Goal: Information Seeking & Learning: Learn about a topic

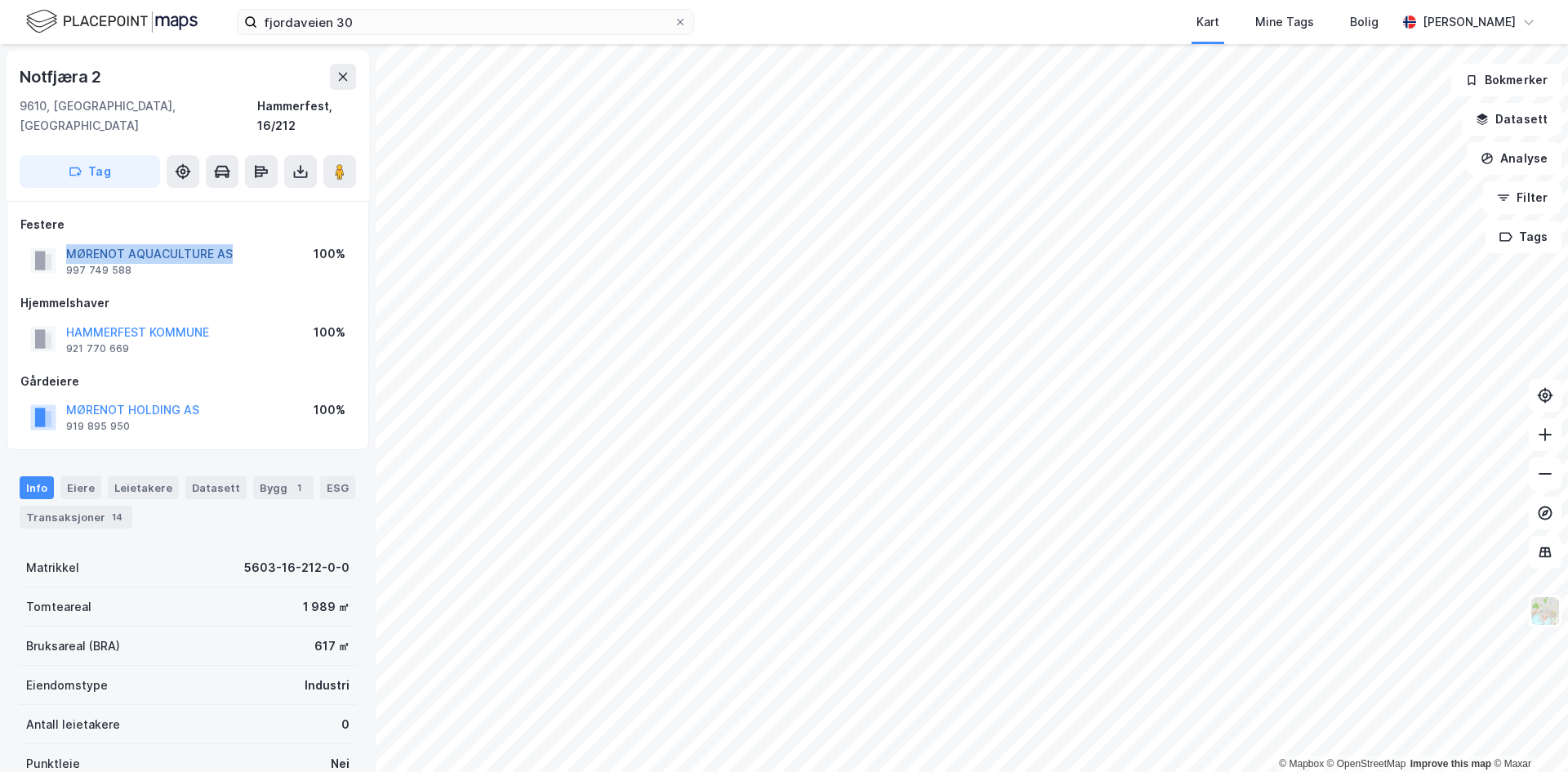
drag, startPoint x: 234, startPoint y: 234, endPoint x: 71, endPoint y: 234, distance: 163.0
click at [71, 241] on div "MØRENOT AQUACULTURE AS 997 749 588 100%" at bounding box center [188, 260] width 335 height 39
copy button "MØRENOT AQUACULTURE AS"
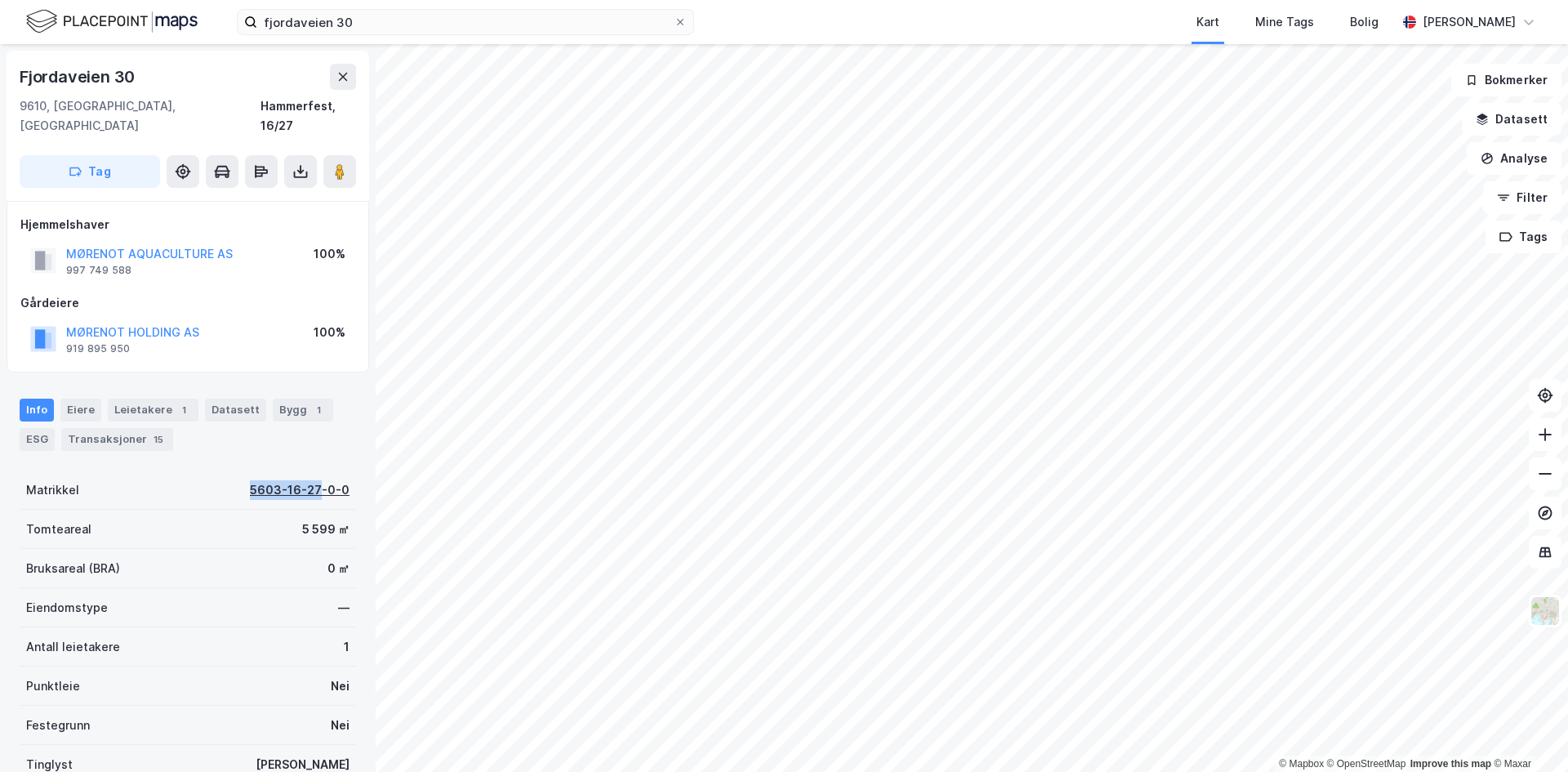
drag, startPoint x: 230, startPoint y: 469, endPoint x: 313, endPoint y: 473, distance: 83.1
click at [313, 473] on div "Matrikkel 5603-16-27-0-0" at bounding box center [187, 490] width 336 height 39
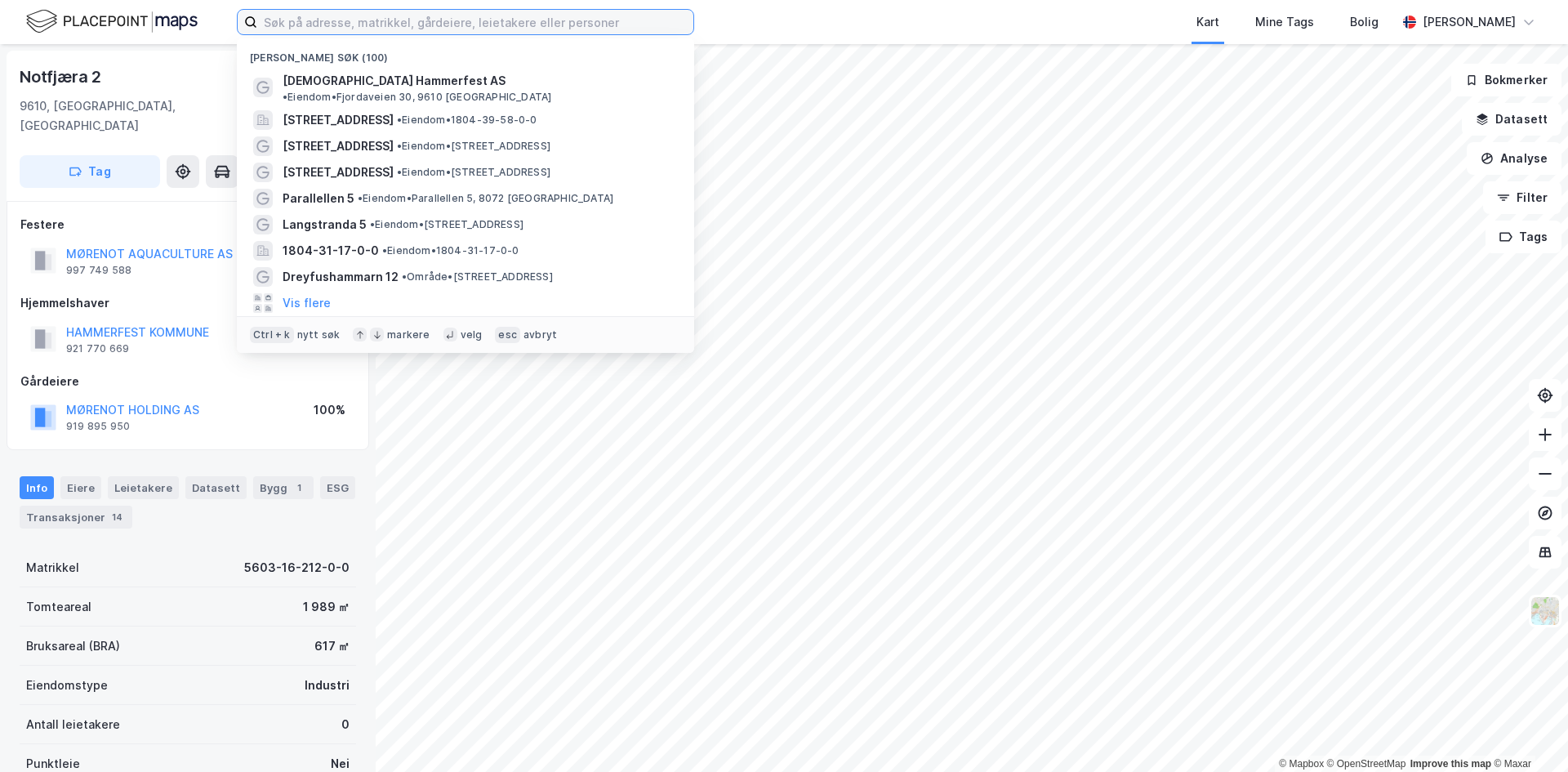
click at [321, 17] on input at bounding box center [475, 22] width 436 height 25
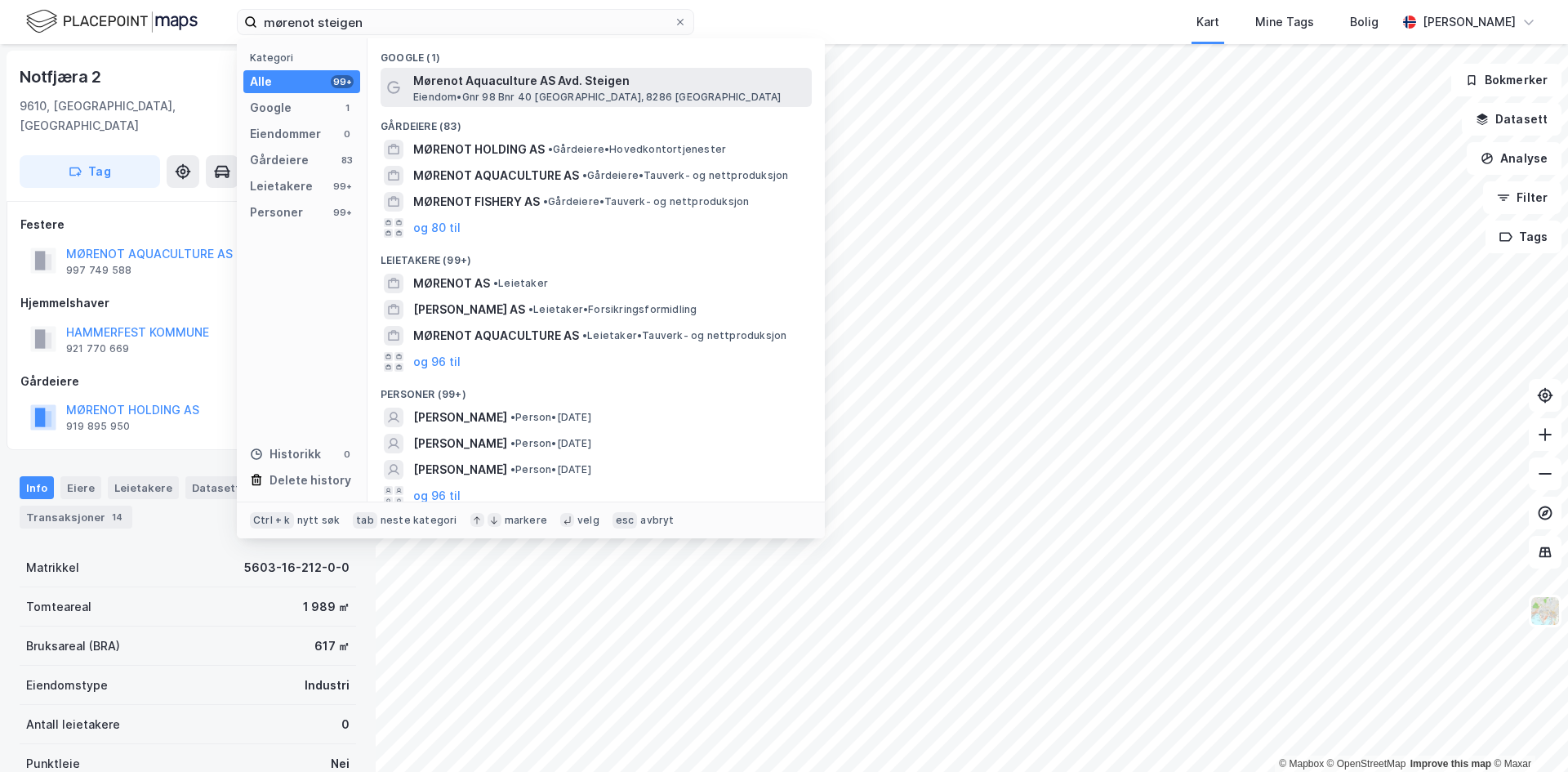
click at [623, 87] on span "Mørenot Aquaculture AS Avd. Steigen" at bounding box center [609, 81] width 392 height 19
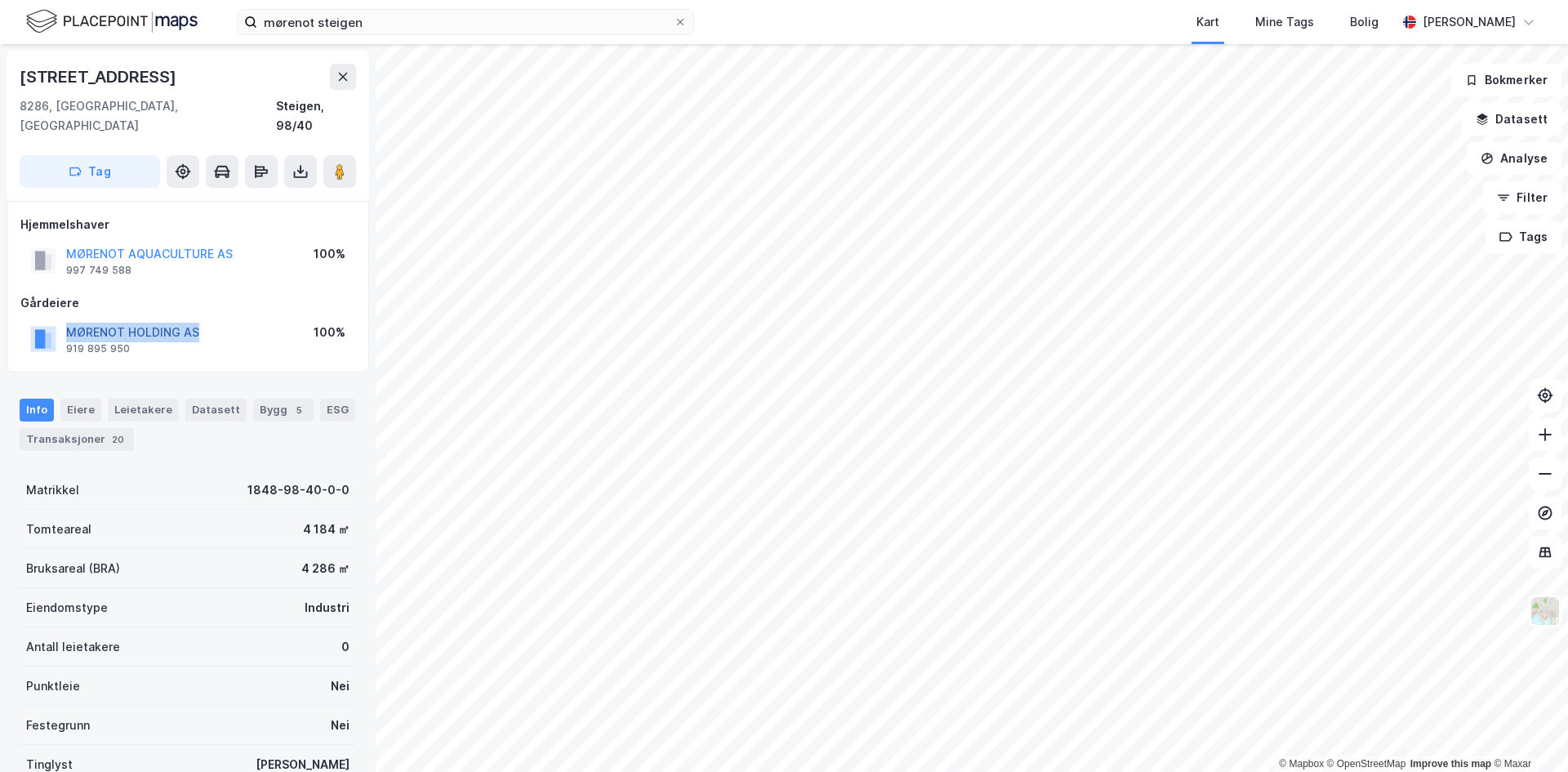
drag, startPoint x: 223, startPoint y: 311, endPoint x: 123, endPoint y: 317, distance: 100.2
click at [64, 320] on div "[DEMOGRAPHIC_DATA] HOLDING AS 919 895 950 100%" at bounding box center [188, 339] width 335 height 39
click at [0, 0] on button "MØRENOT AQUACULTURE AS" at bounding box center [0, 0] width 0 height 0
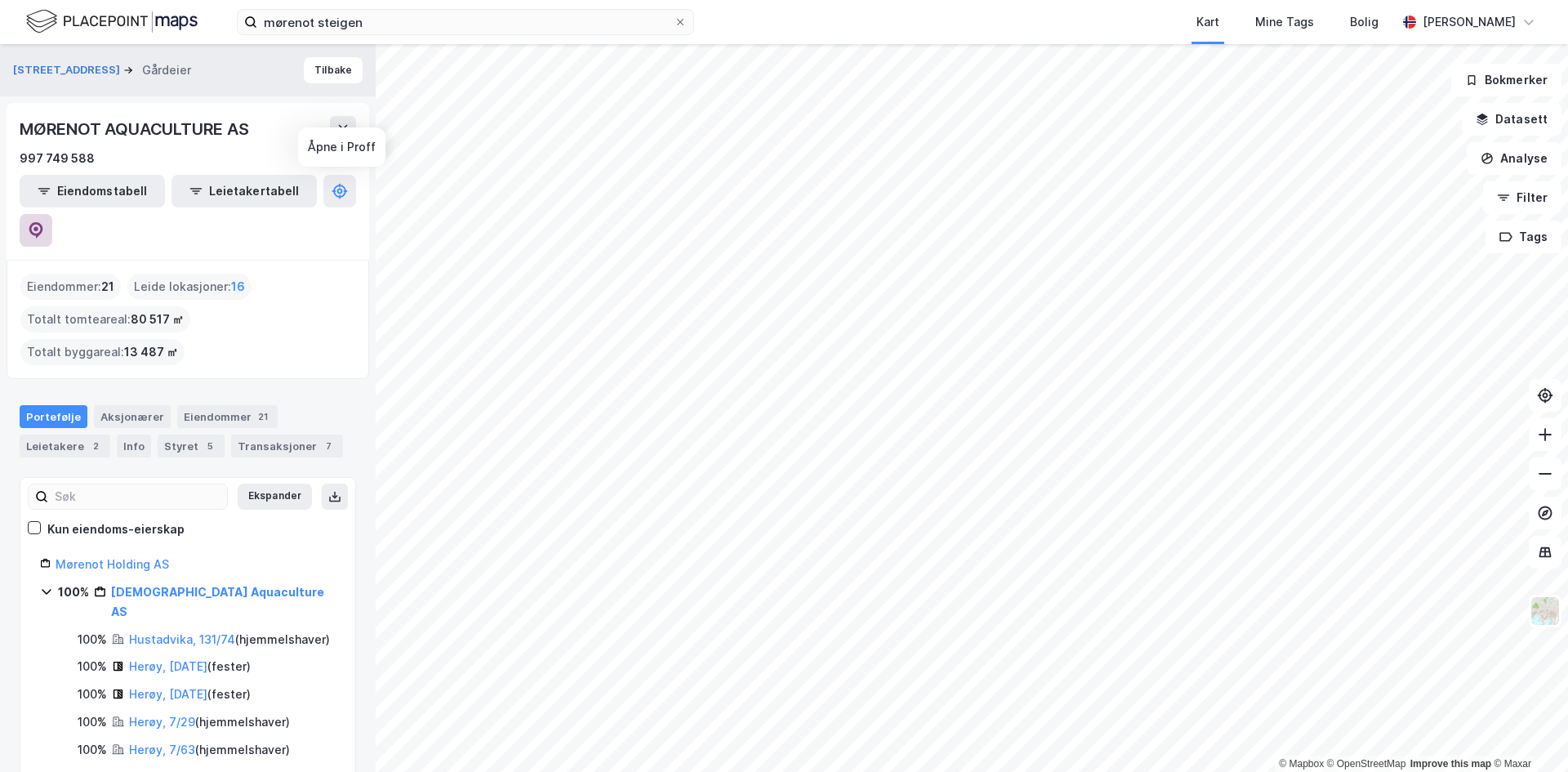
click at [43, 223] on icon at bounding box center [36, 231] width 14 height 16
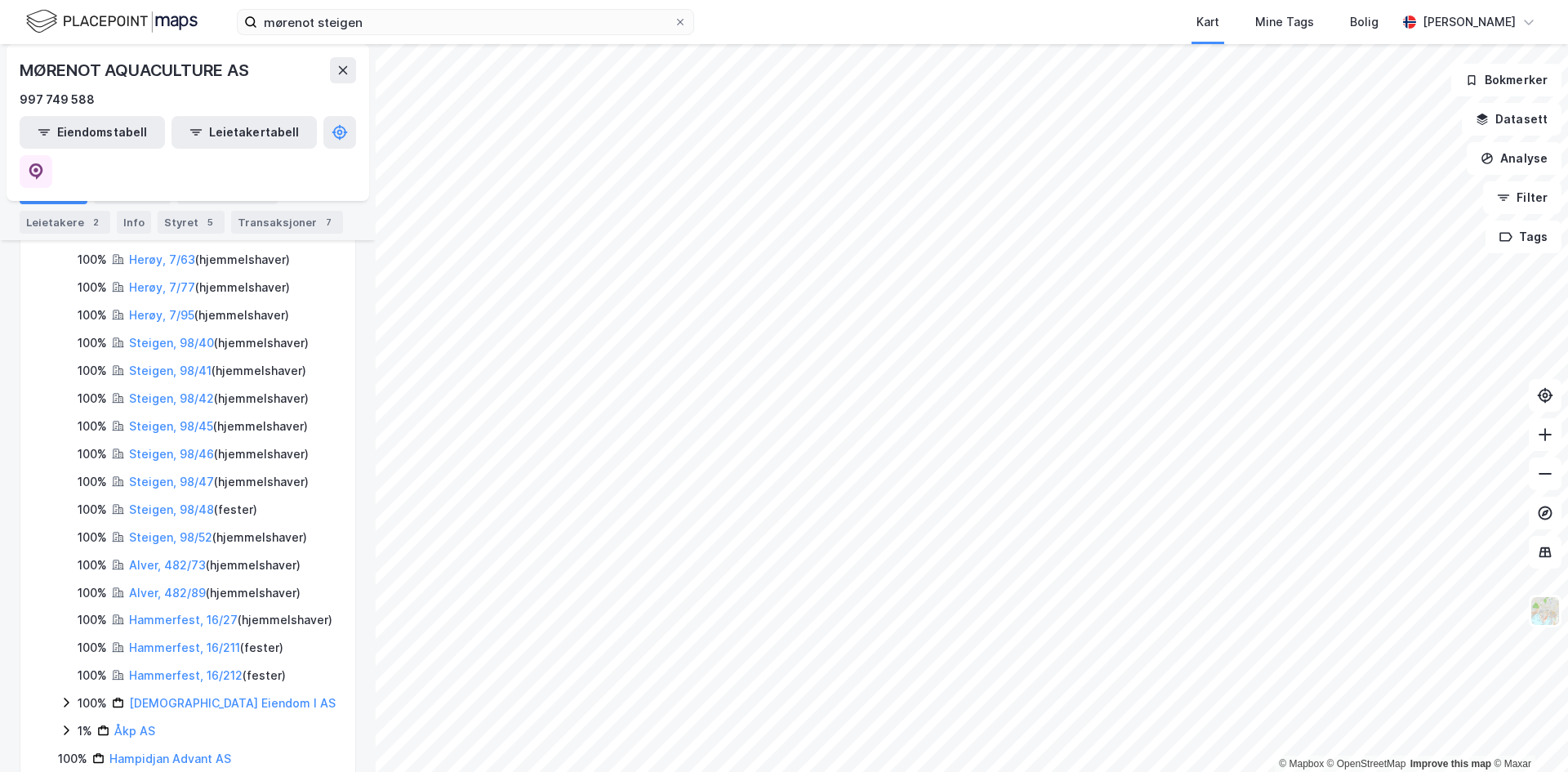
scroll to position [408, 0]
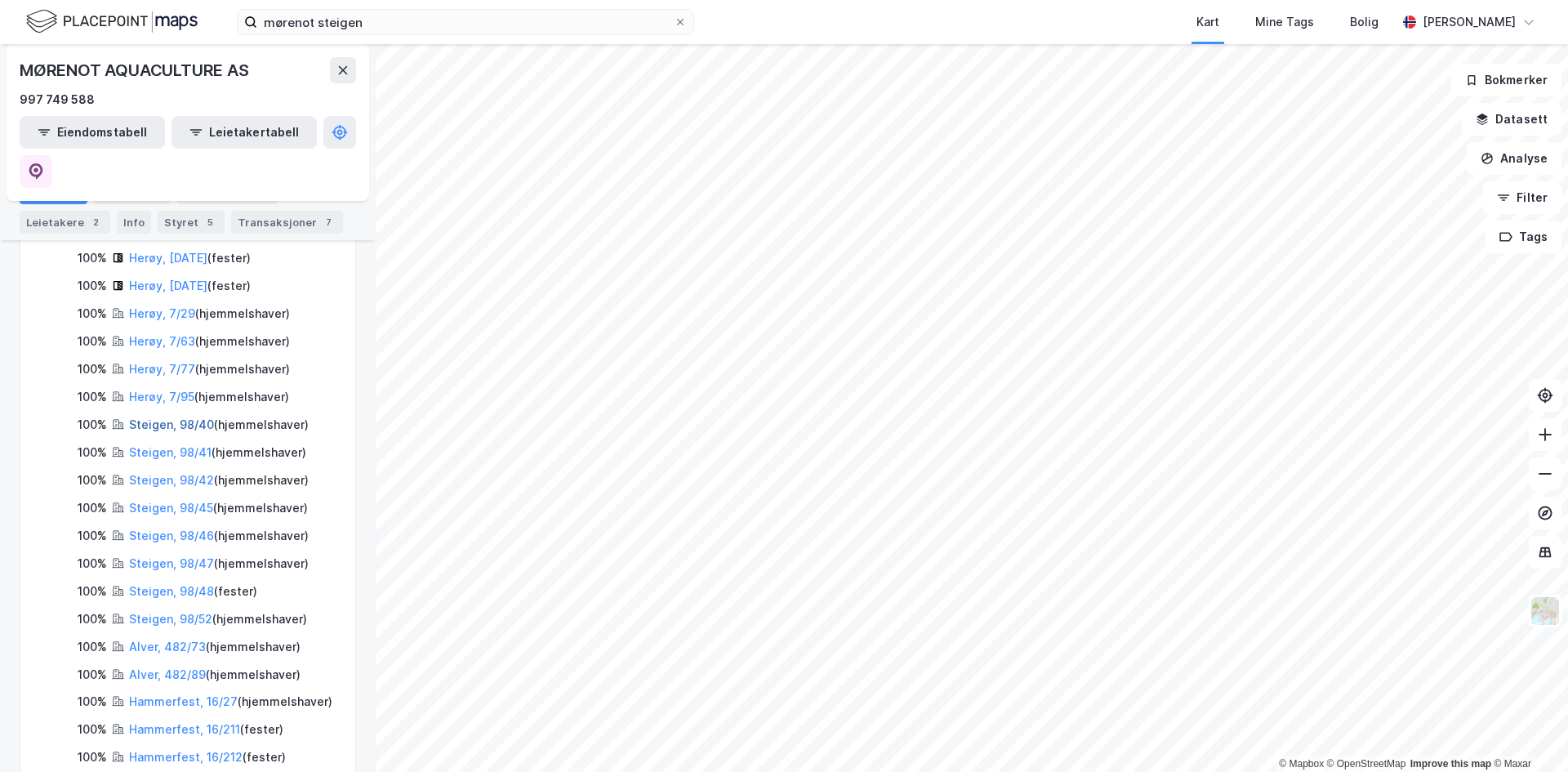
click at [147, 418] on link "Steigen, 98/40" at bounding box center [171, 424] width 85 height 14
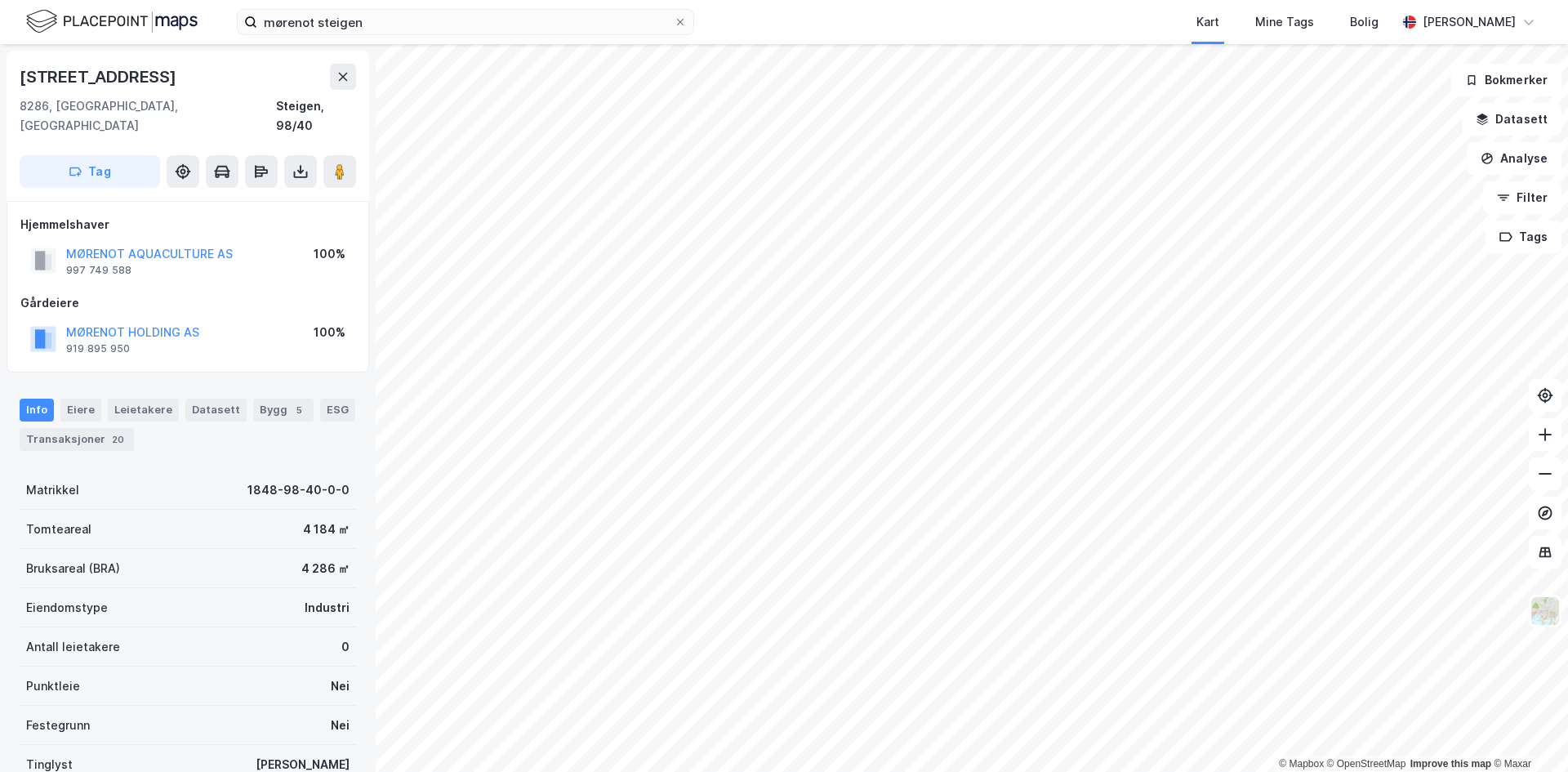
drag, startPoint x: 19, startPoint y: 78, endPoint x: 178, endPoint y: 77, distance: 159.0
click at [178, 77] on div "[STREET_ADDRESS]" at bounding box center [188, 125] width 363 height 150
click at [343, 29] on input "mørenot steigen" at bounding box center [465, 22] width 417 height 25
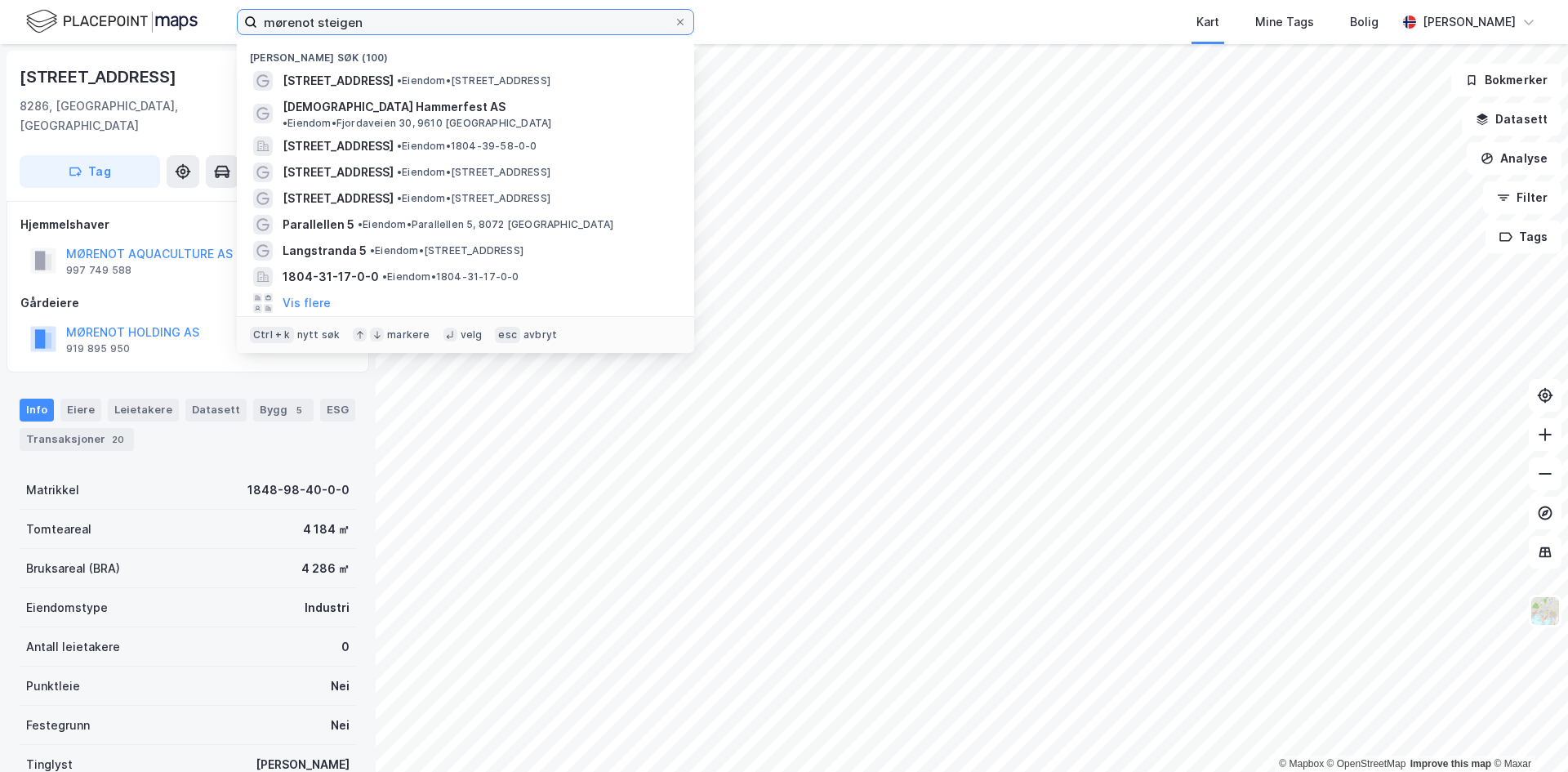
click at [343, 29] on input "mørenot steigen" at bounding box center [465, 22] width 417 height 25
paste input "Fjordaveien 30"
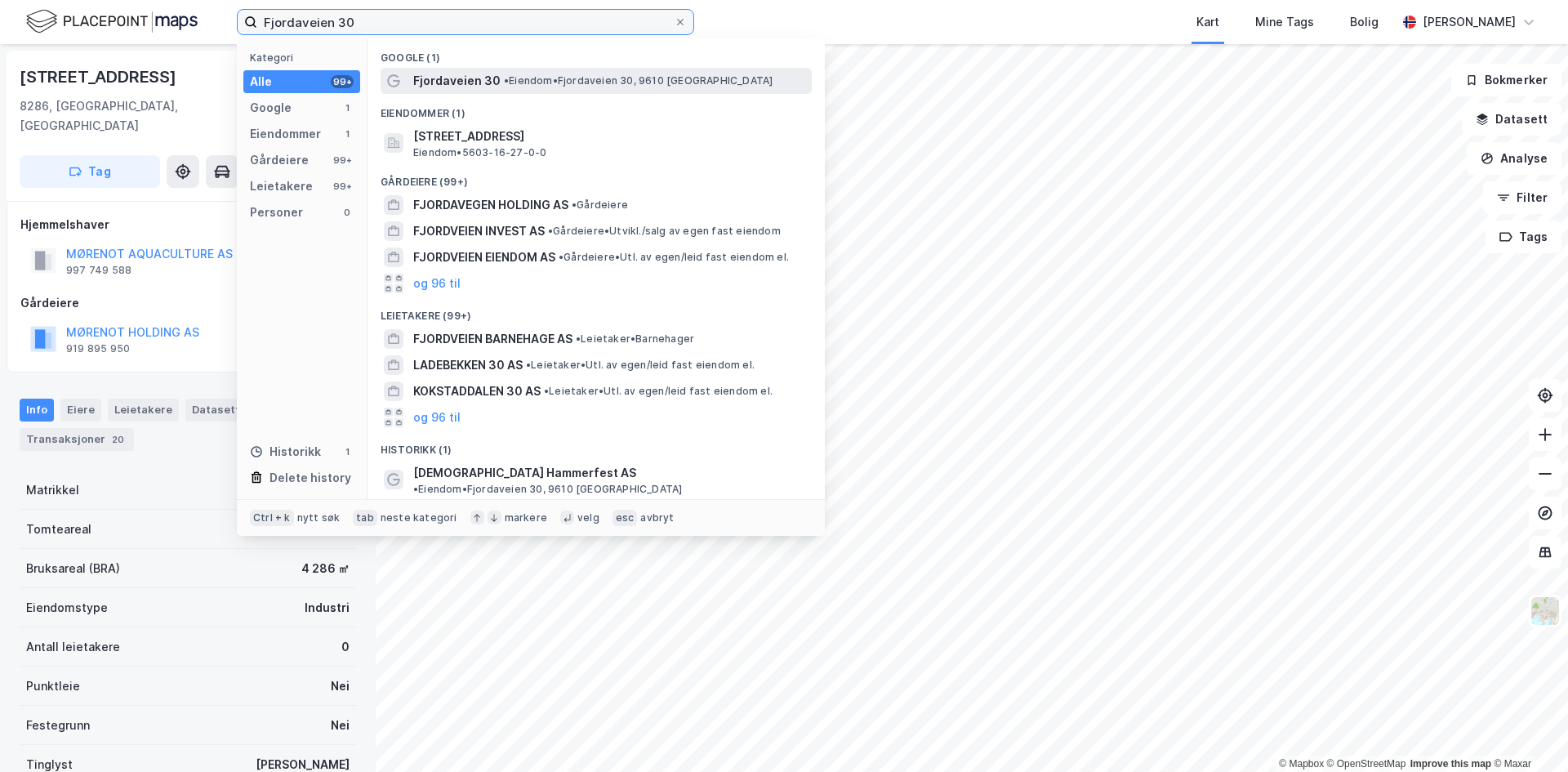
type input "Fjordaveien 30"
click at [493, 74] on span "Fjordaveien 30" at bounding box center [456, 81] width 87 height 19
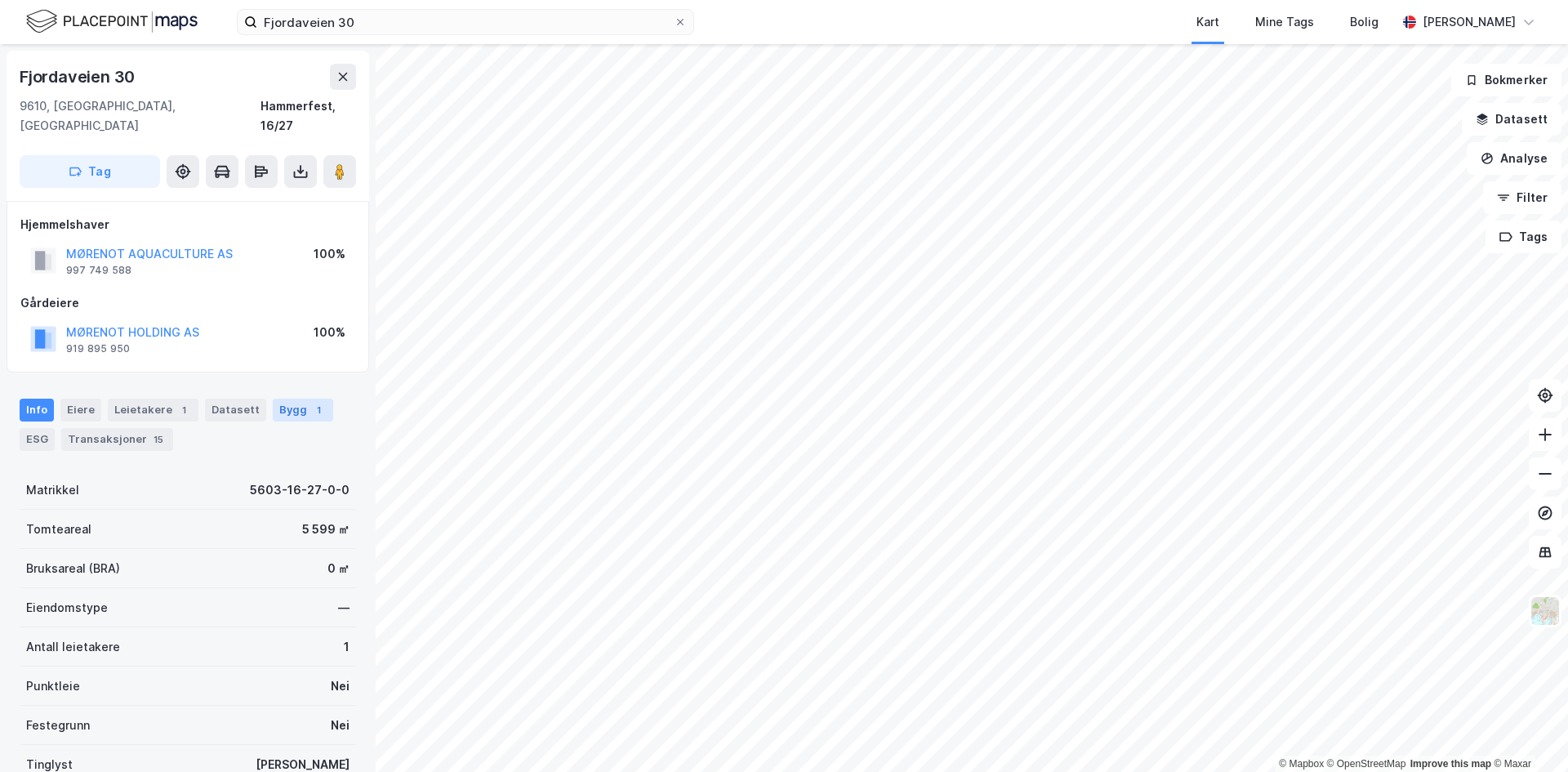
click at [310, 402] on div "1" at bounding box center [319, 410] width 16 height 16
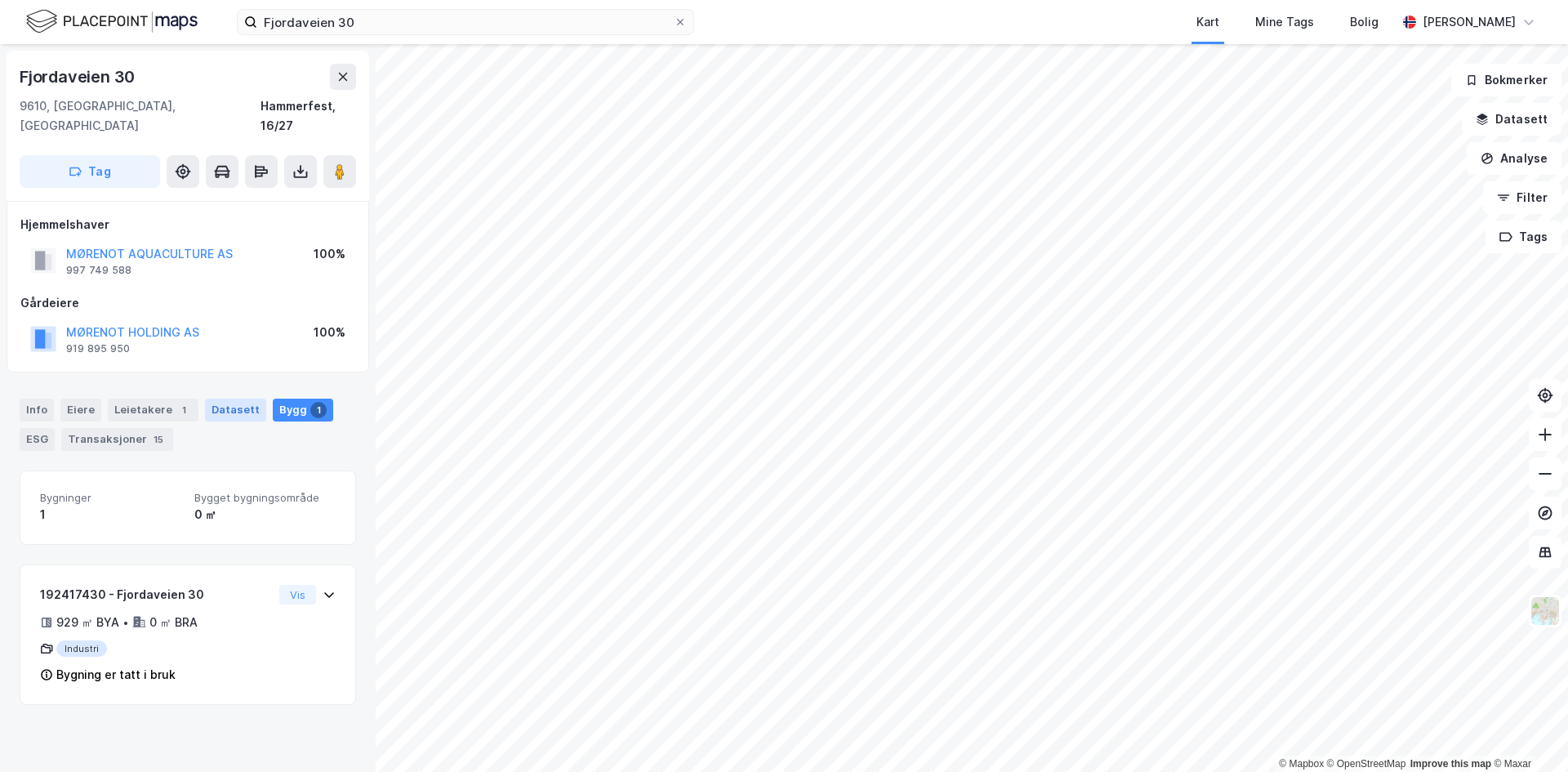
click at [216, 398] on div "Datasett" at bounding box center [235, 409] width 61 height 23
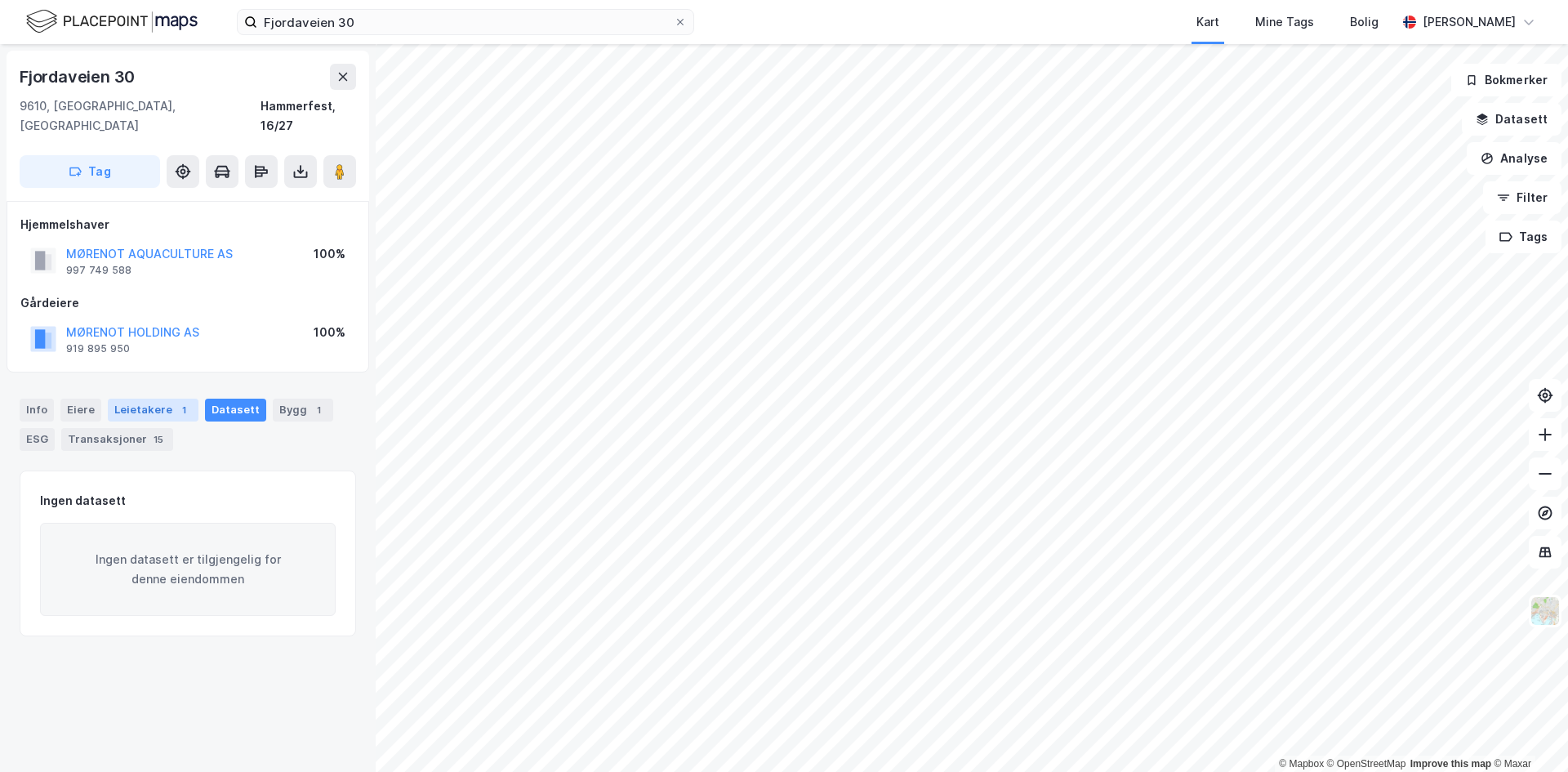
click at [162, 398] on div "Leietakere 1" at bounding box center [153, 409] width 91 height 23
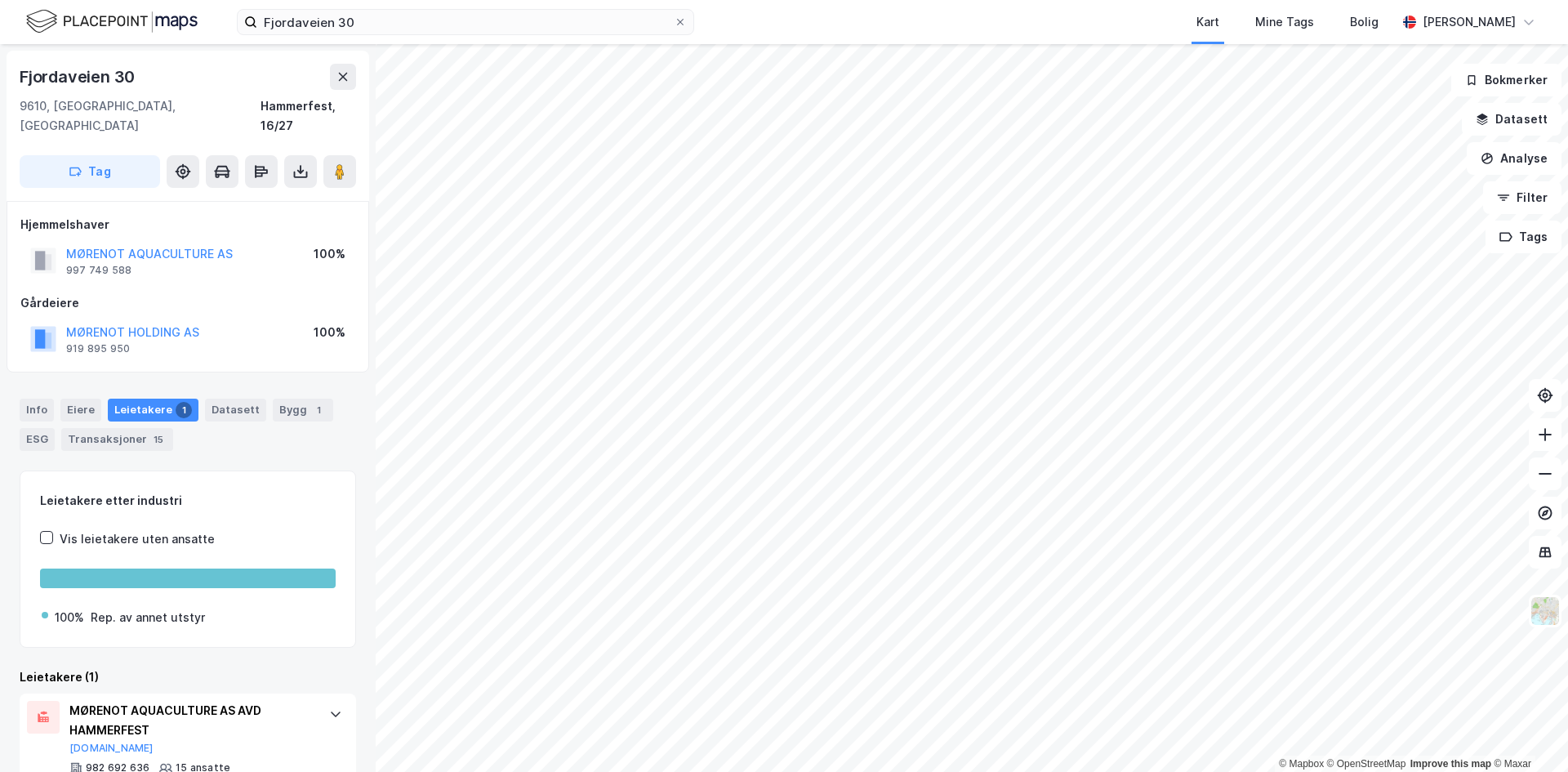
scroll to position [29, 0]
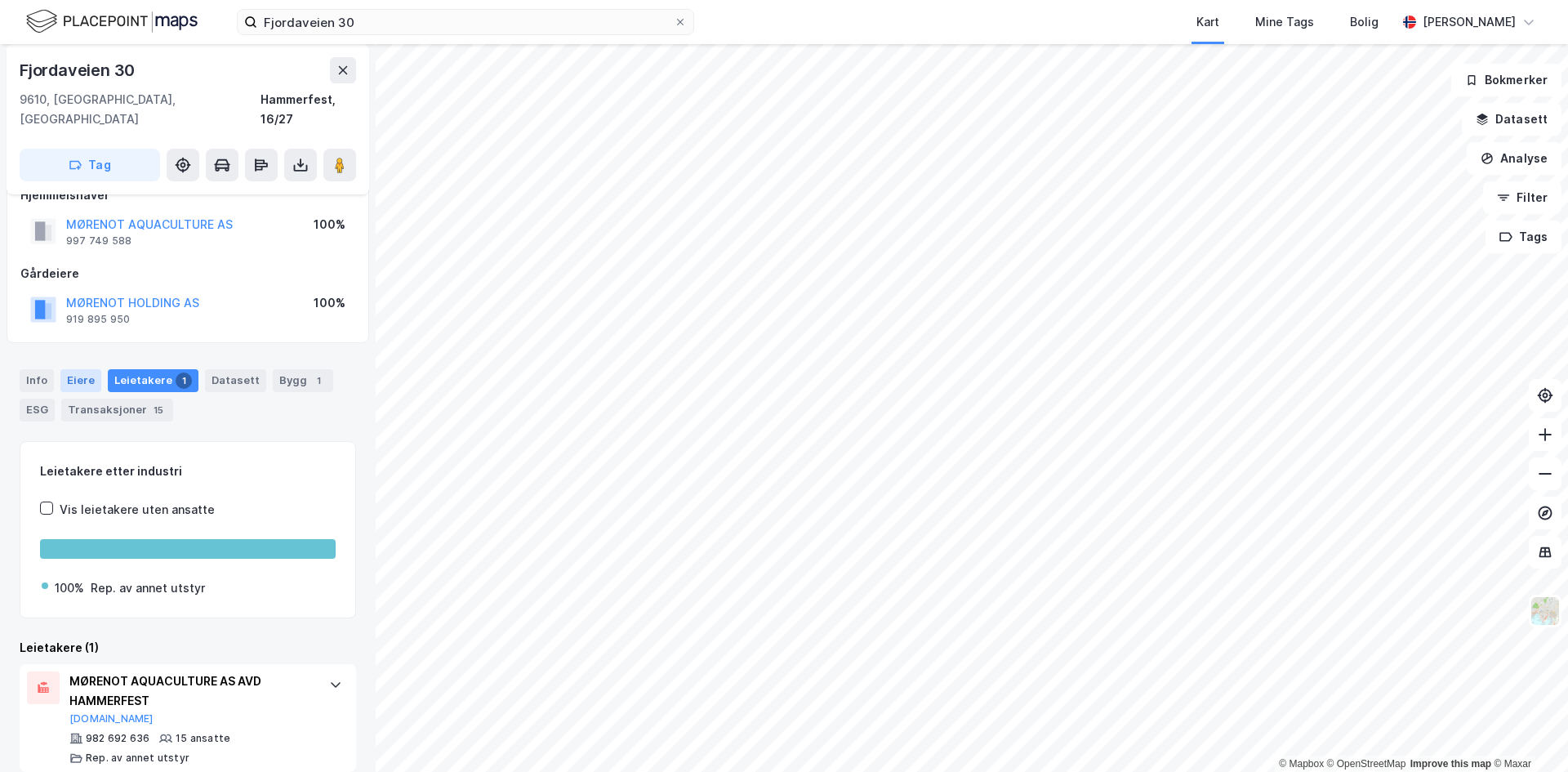
click at [94, 369] on div "Eiere" at bounding box center [81, 380] width 41 height 23
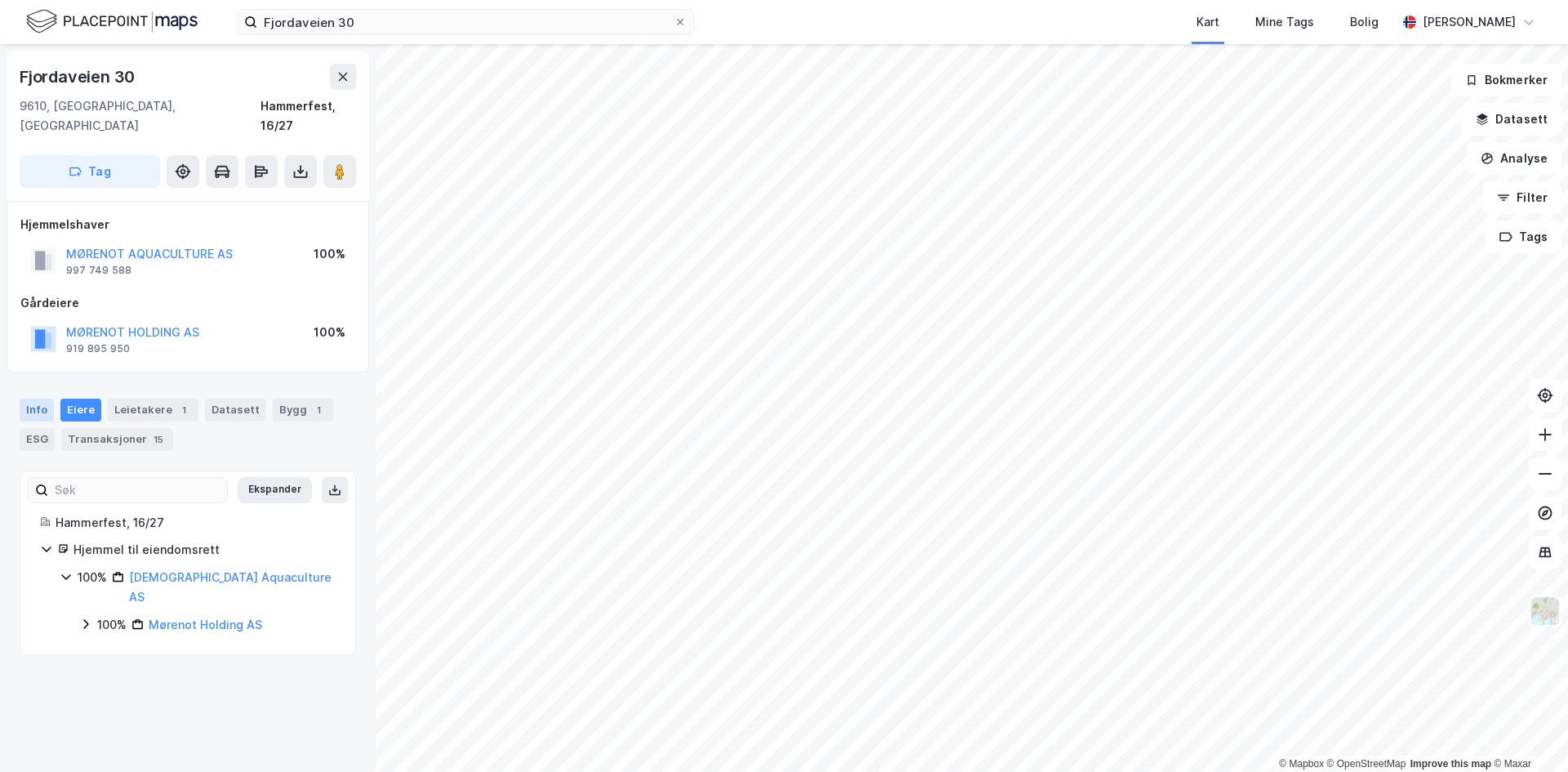
click at [46, 398] on div "Info" at bounding box center [36, 409] width 34 height 23
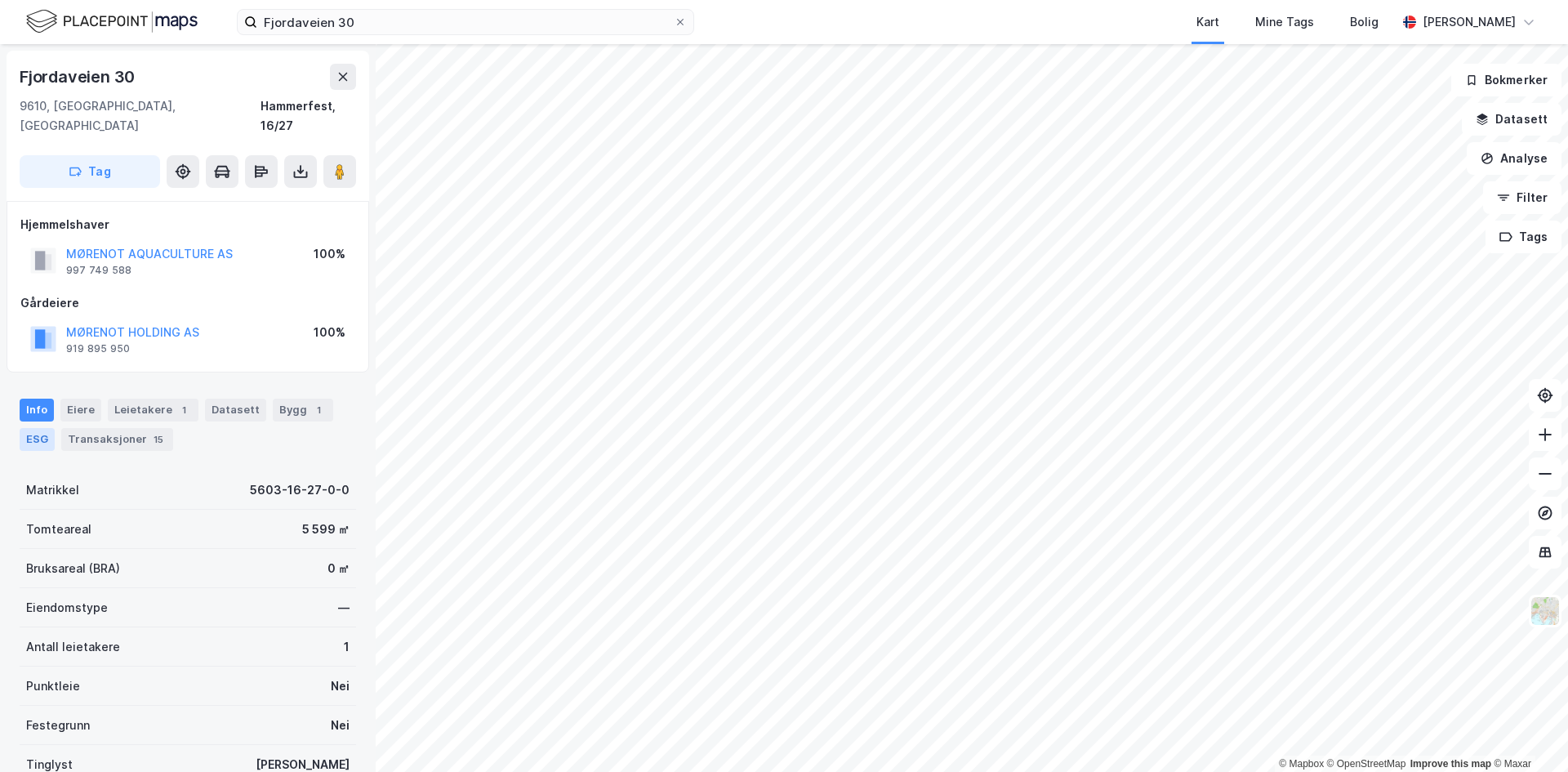
click at [50, 428] on div "ESG" at bounding box center [37, 439] width 35 height 23
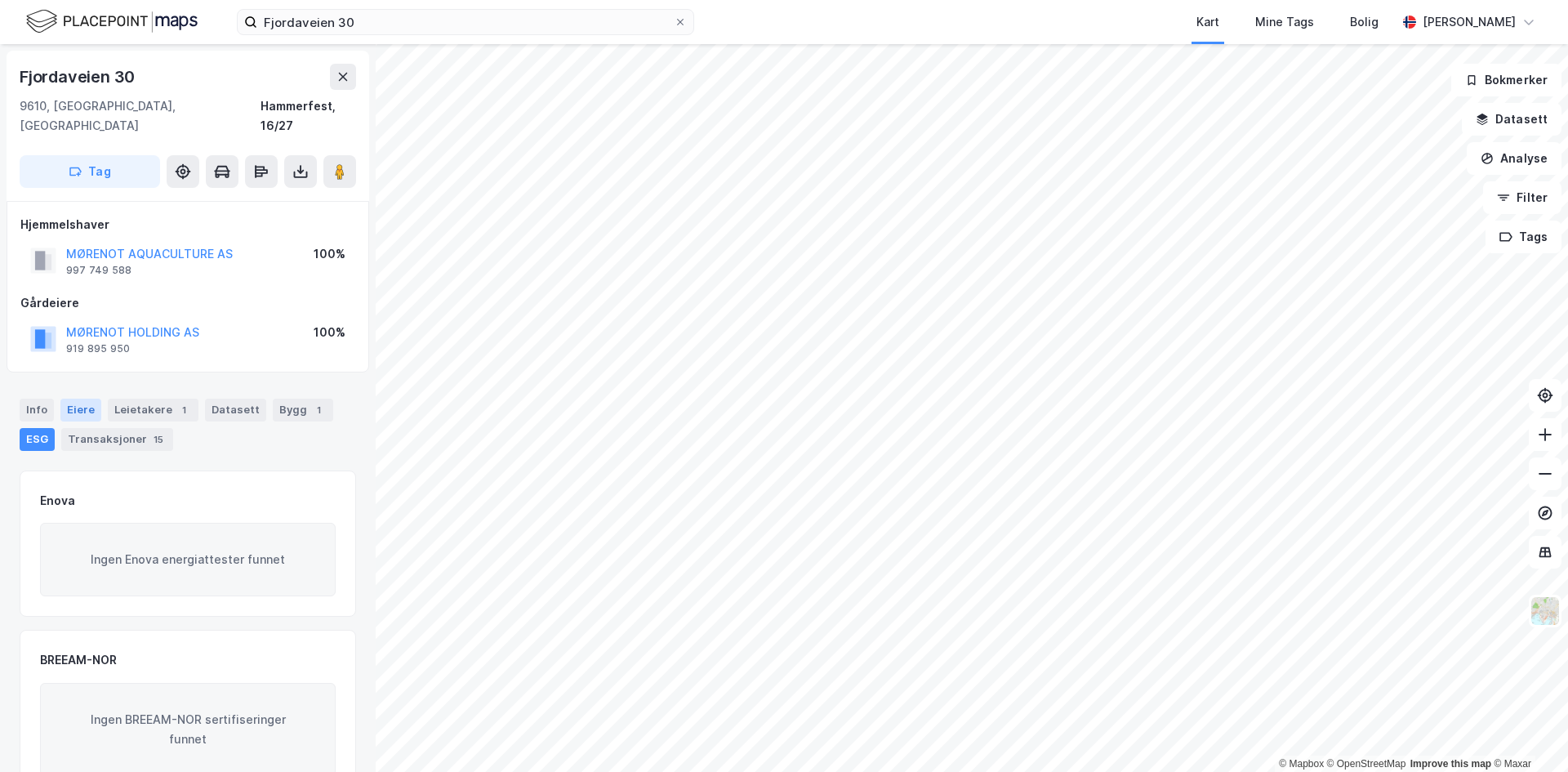
click at [85, 398] on div "Eiere" at bounding box center [81, 409] width 41 height 23
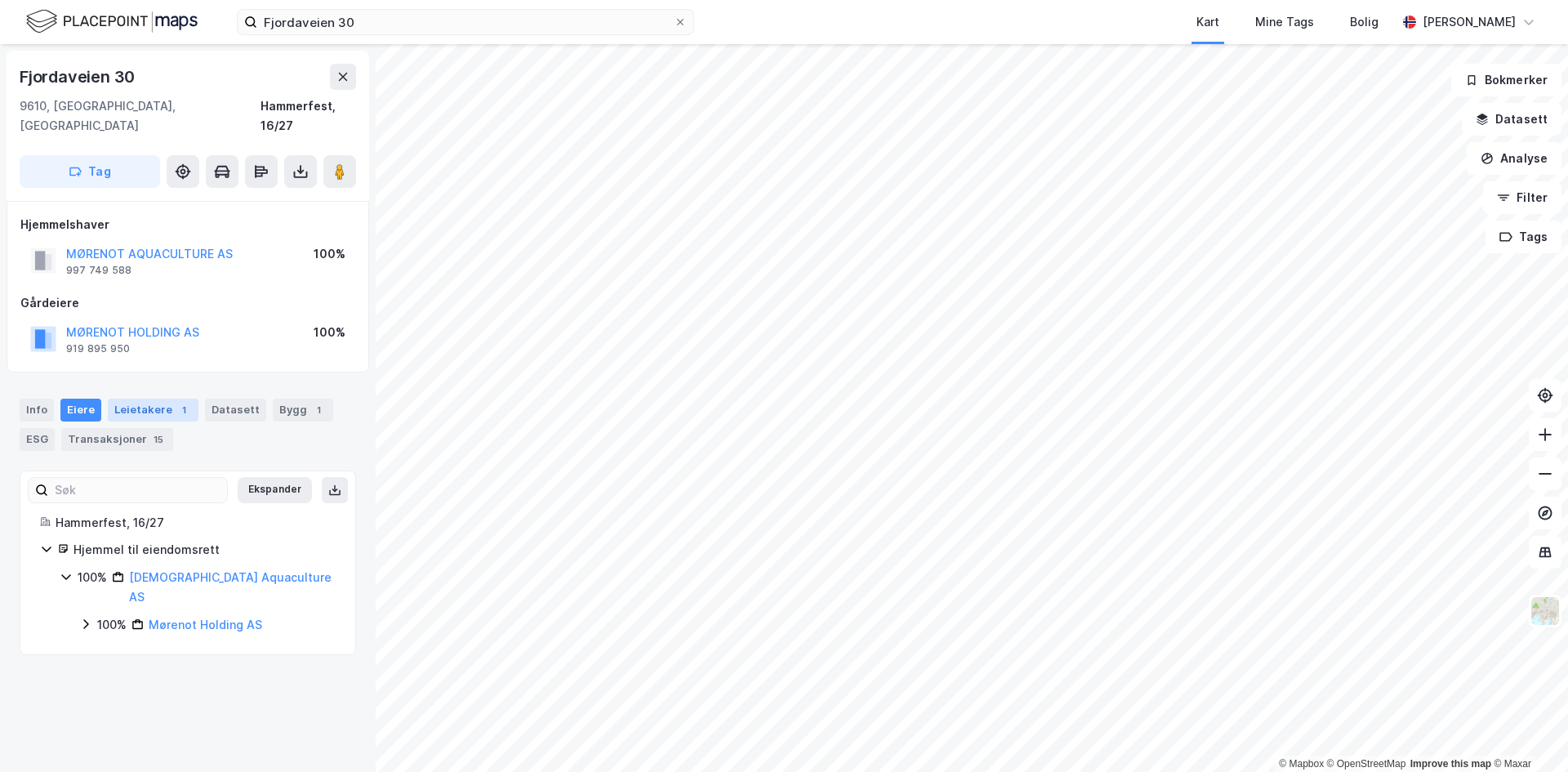
click at [137, 398] on div "Leietakere 1" at bounding box center [153, 409] width 91 height 23
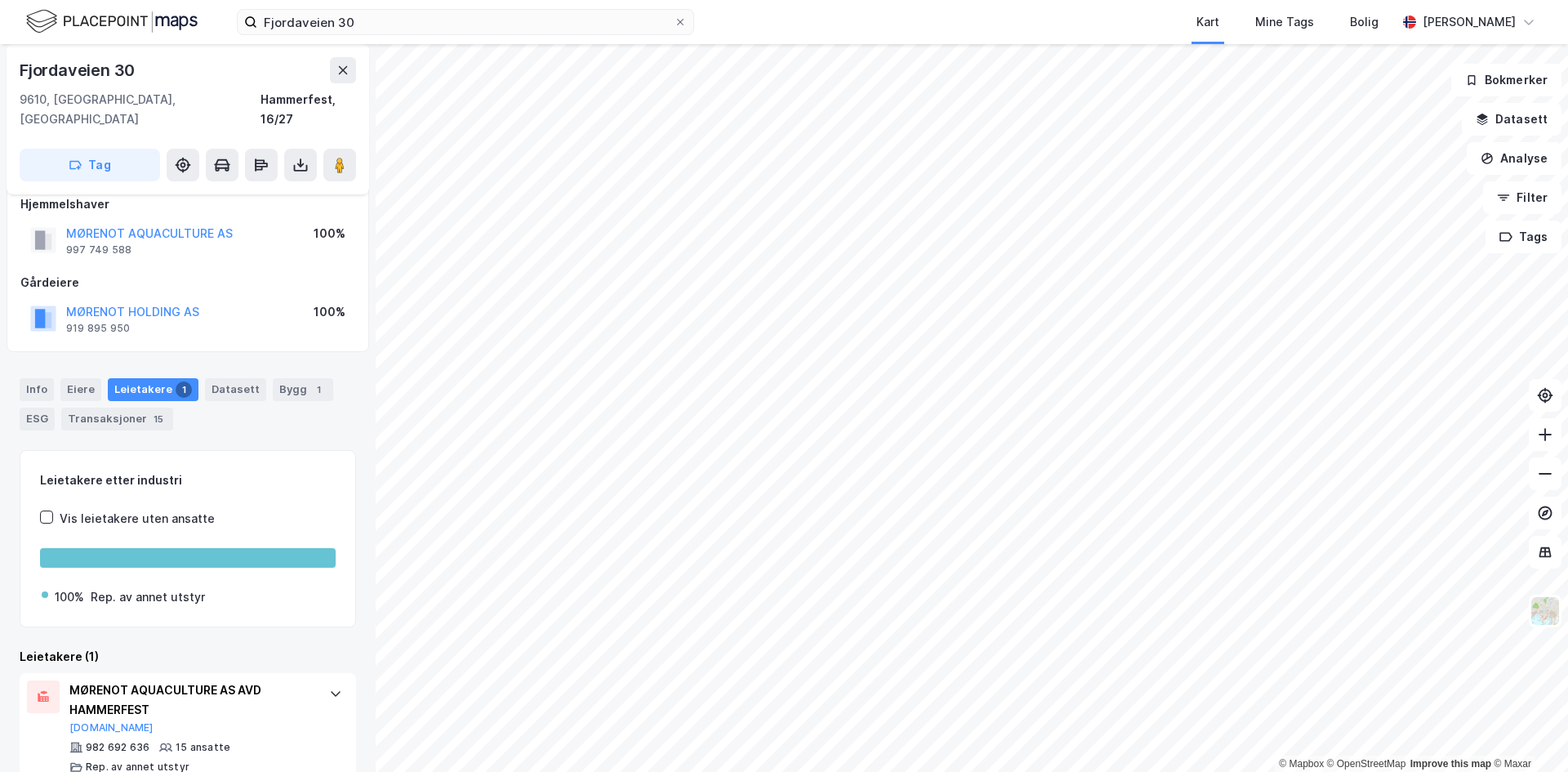
scroll to position [29, 0]
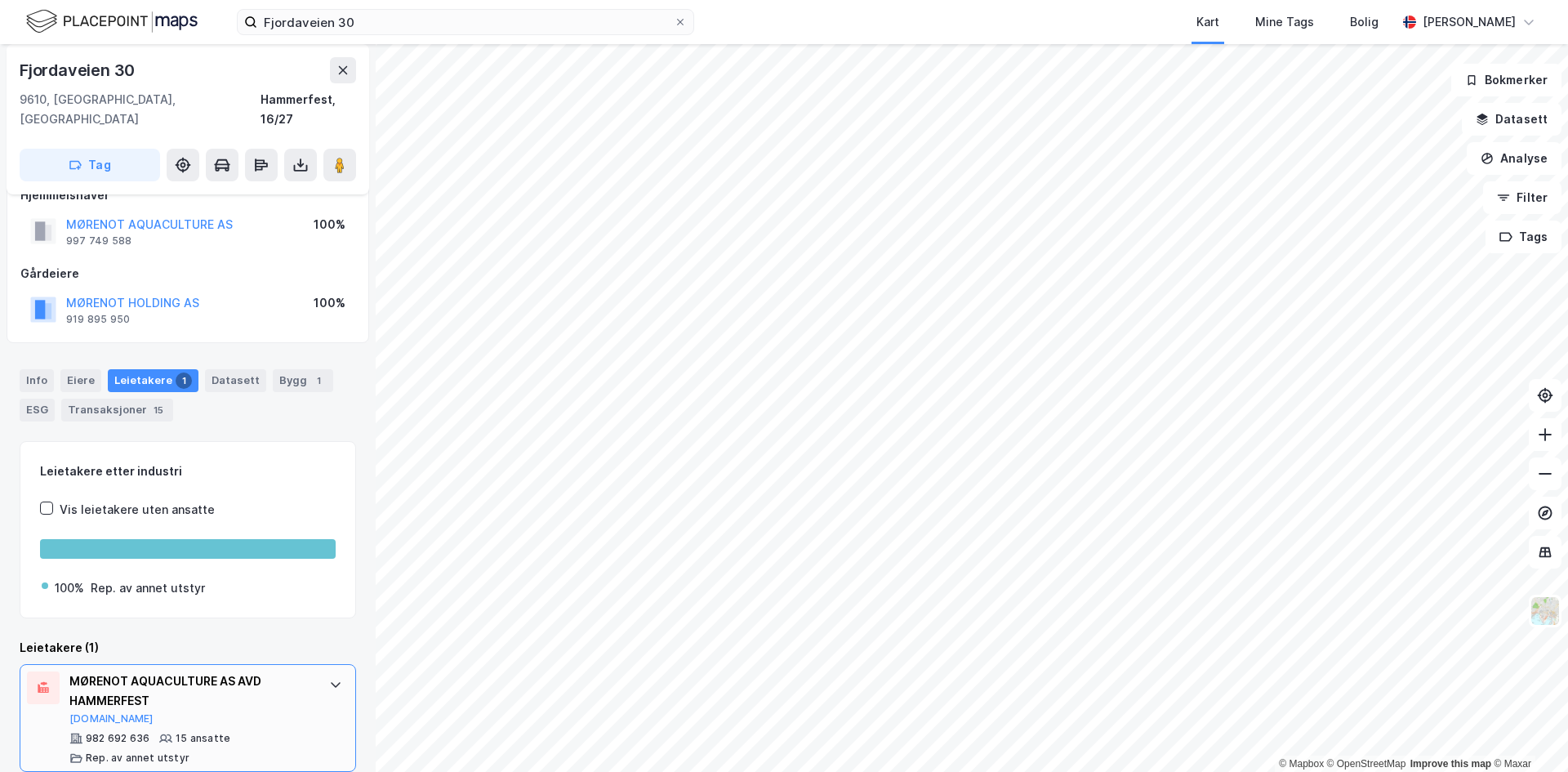
click at [290, 732] on div "982 692 636 15 ansatte Rep. av annet utstyr" at bounding box center [191, 748] width 244 height 33
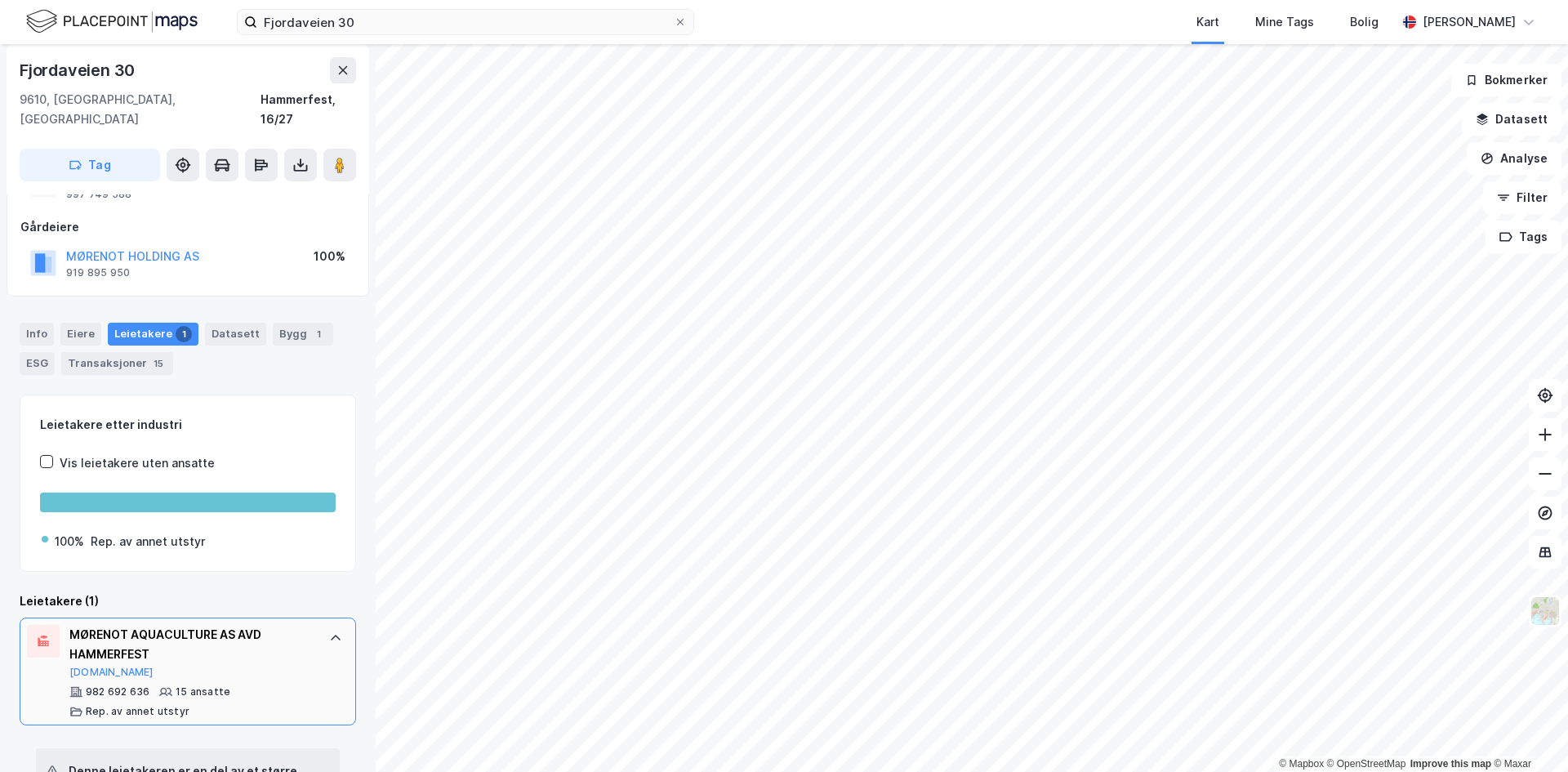
scroll to position [0, 0]
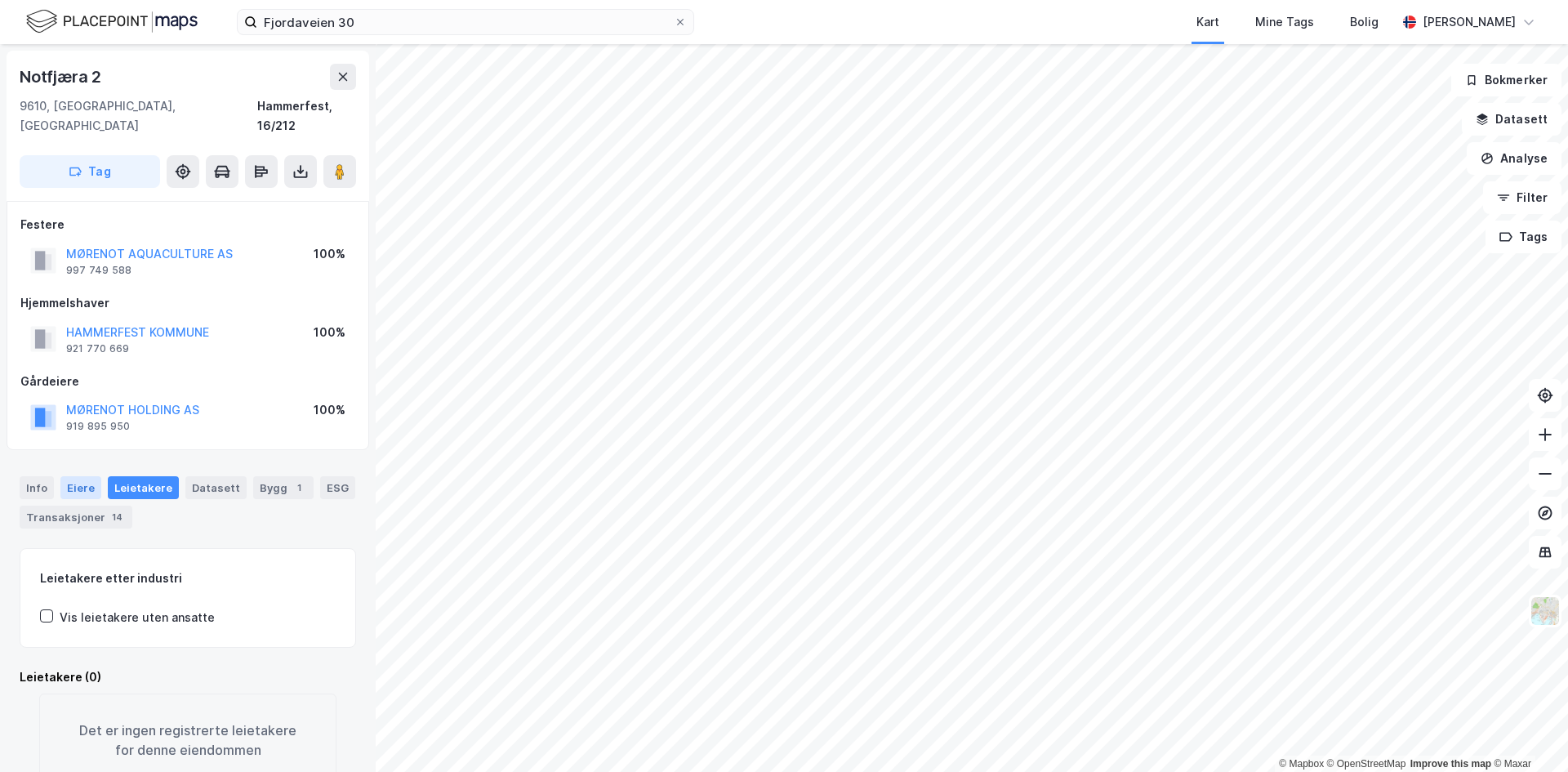
click at [85, 476] on div "Eiere" at bounding box center [81, 487] width 41 height 23
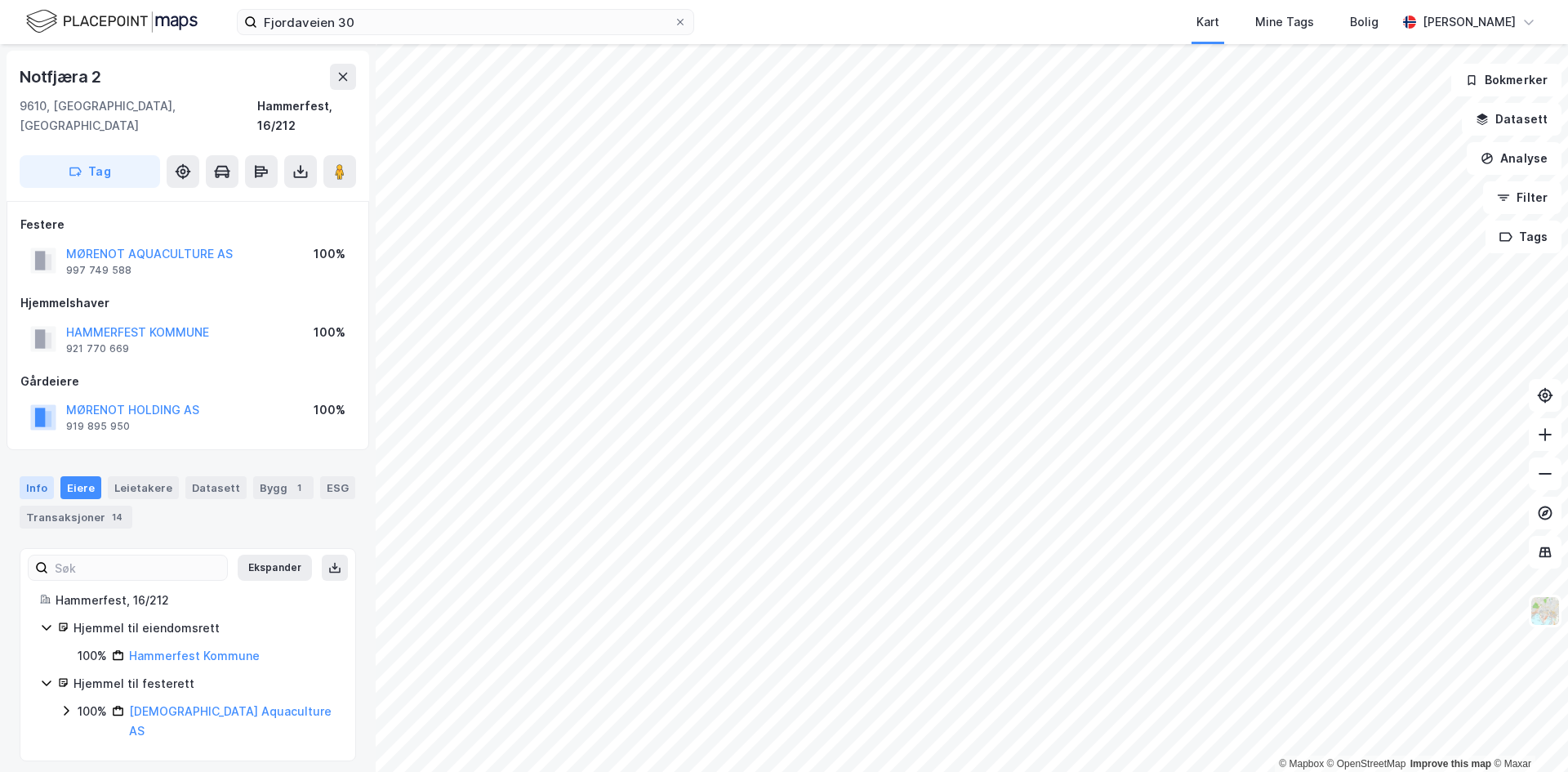
click at [38, 476] on div "Info" at bounding box center [36, 487] width 34 height 23
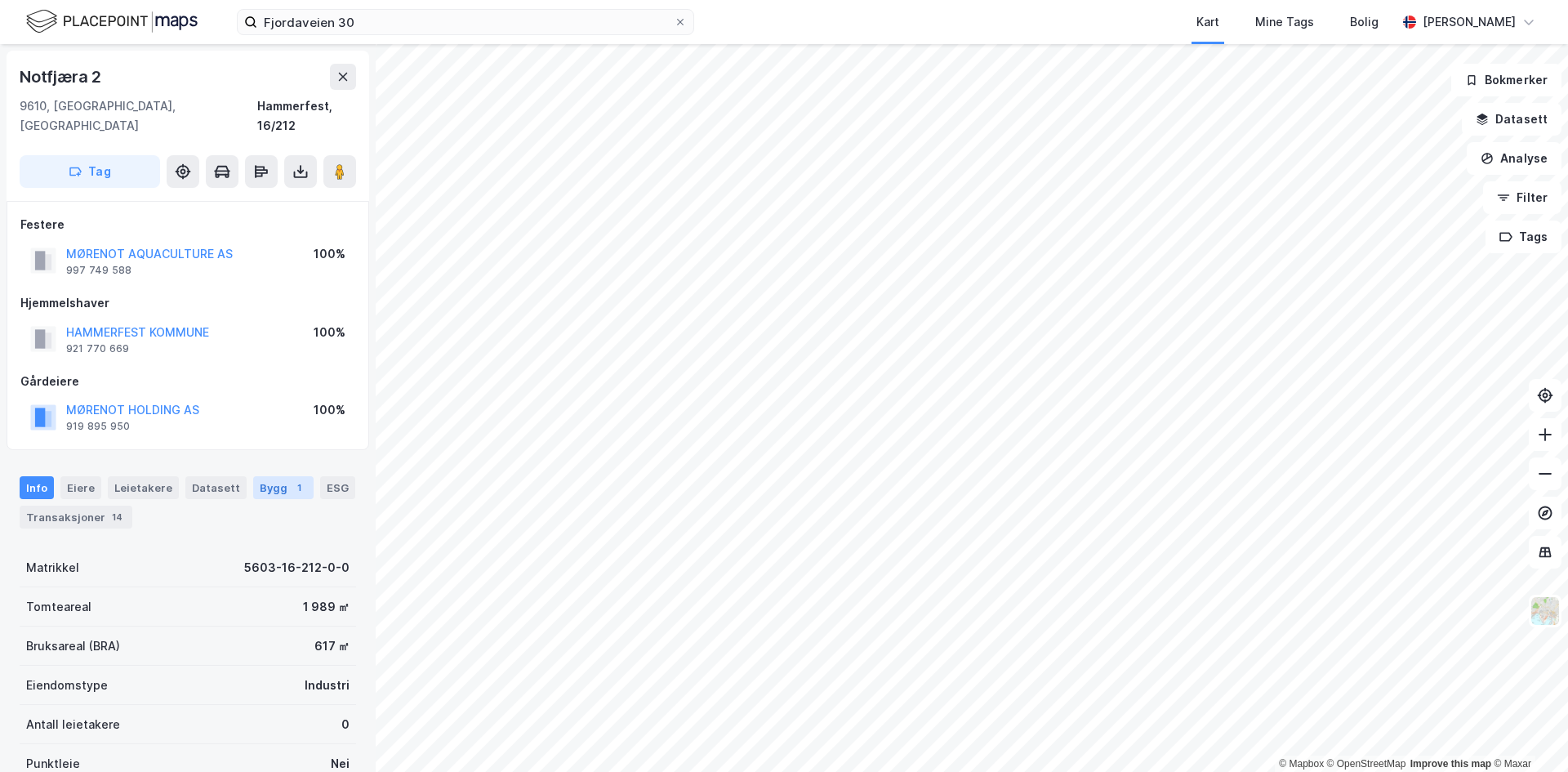
click at [253, 476] on div "Bygg 1" at bounding box center [283, 487] width 60 height 23
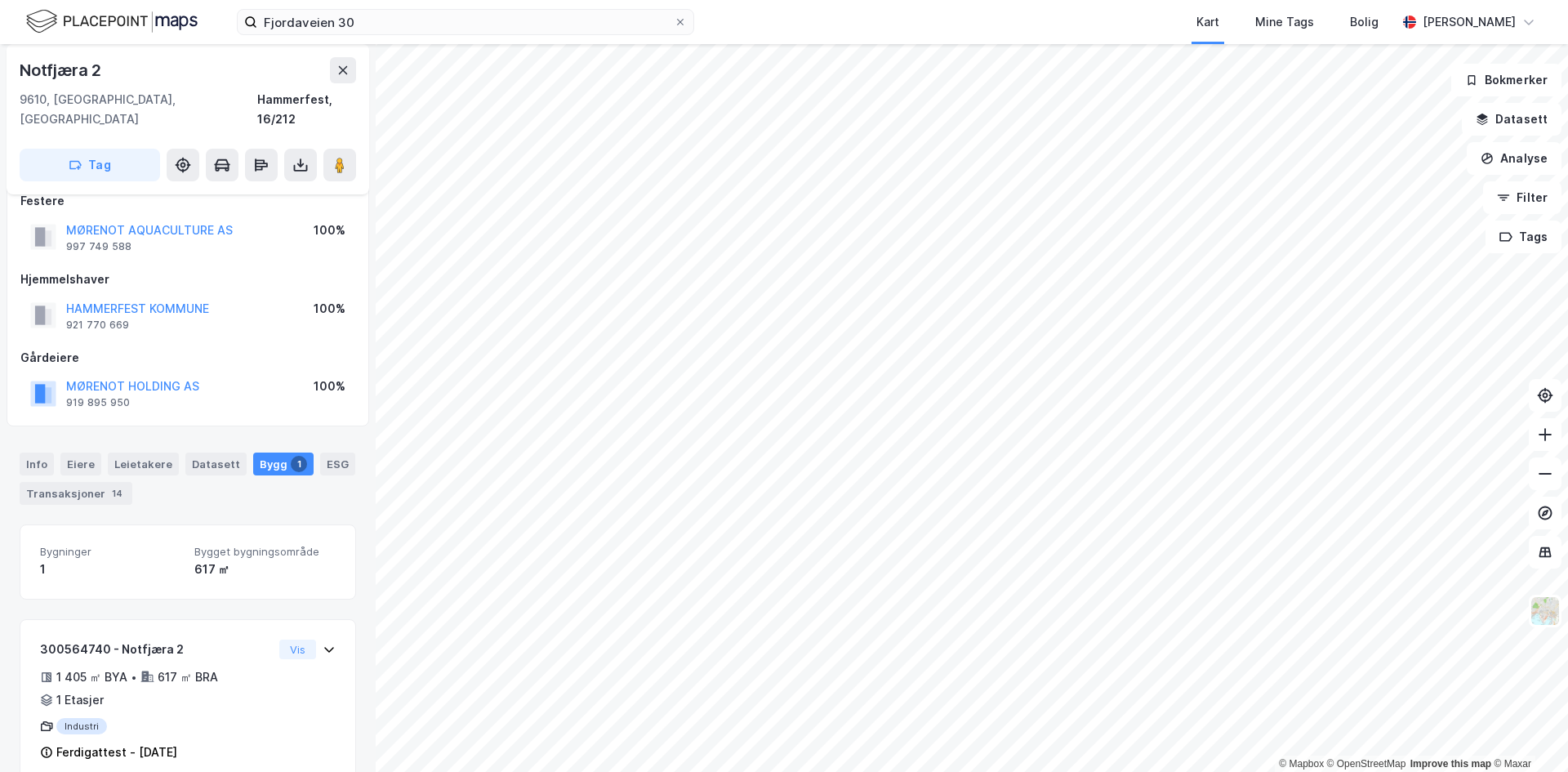
scroll to position [34, 0]
